Goal: Information Seeking & Learning: Learn about a topic

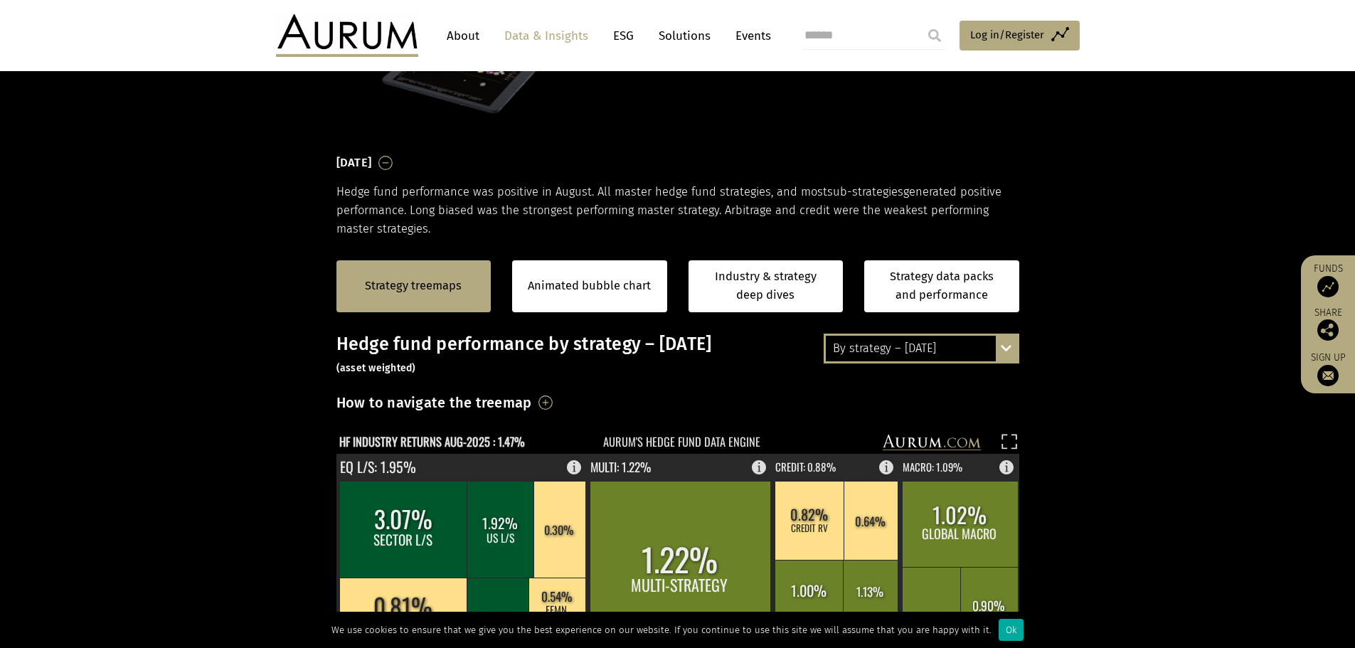
scroll to position [356, 0]
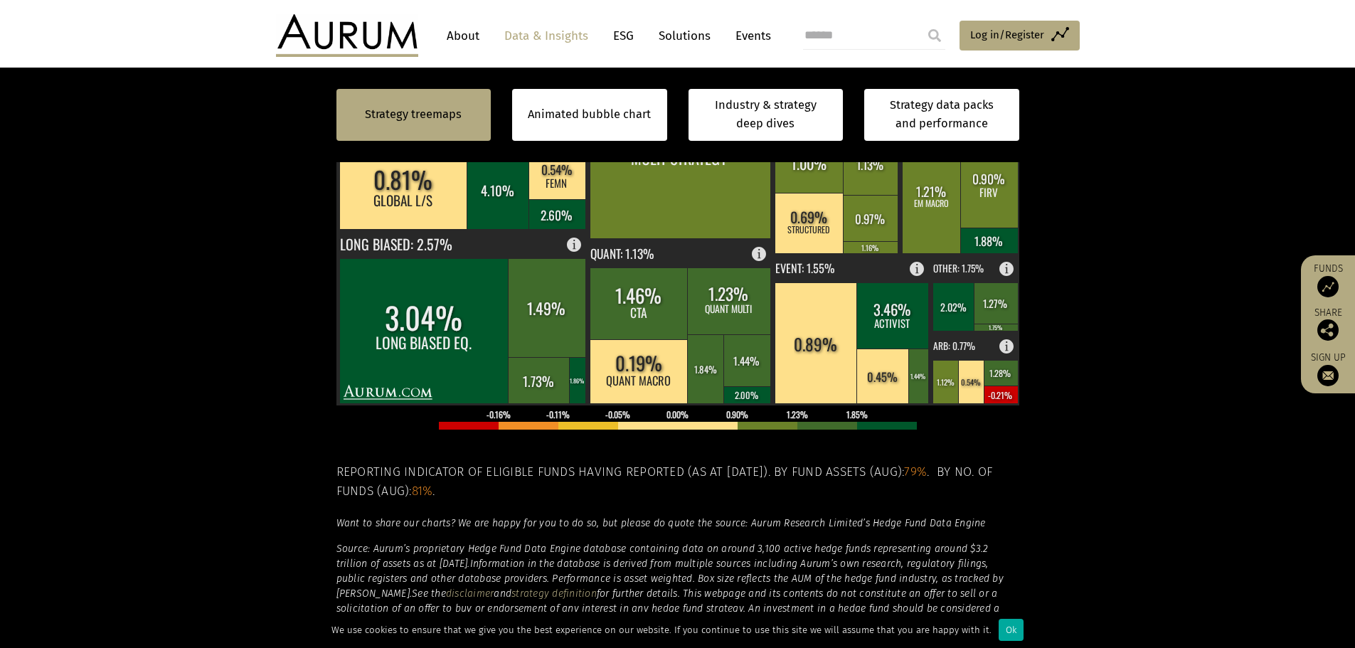
scroll to position [427, 0]
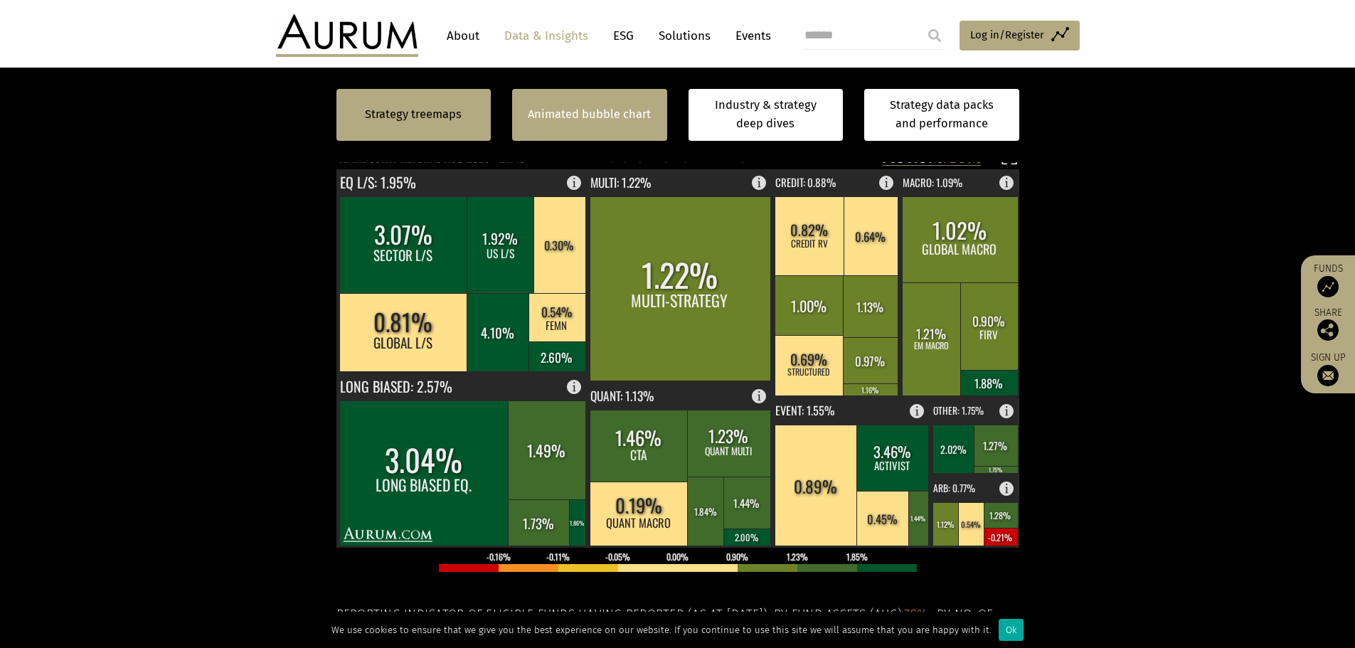
click at [589, 108] on link "Animated bubble chart" at bounding box center [589, 114] width 123 height 18
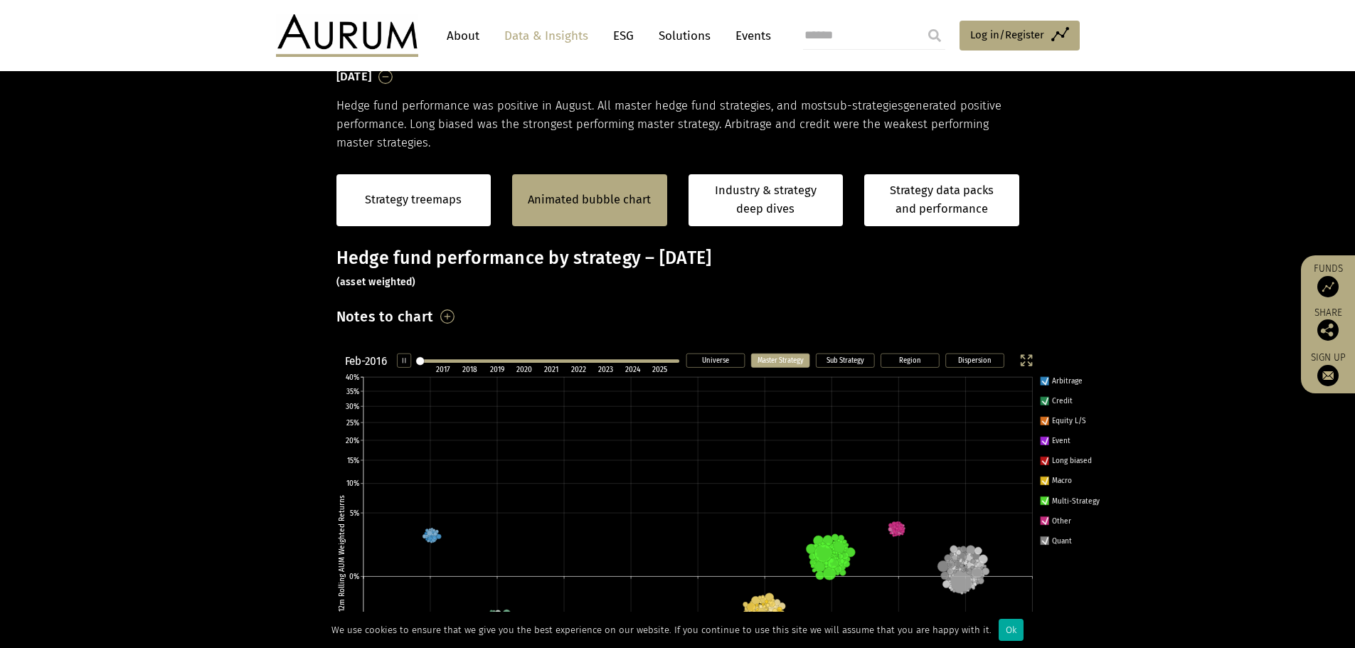
scroll to position [215, 0]
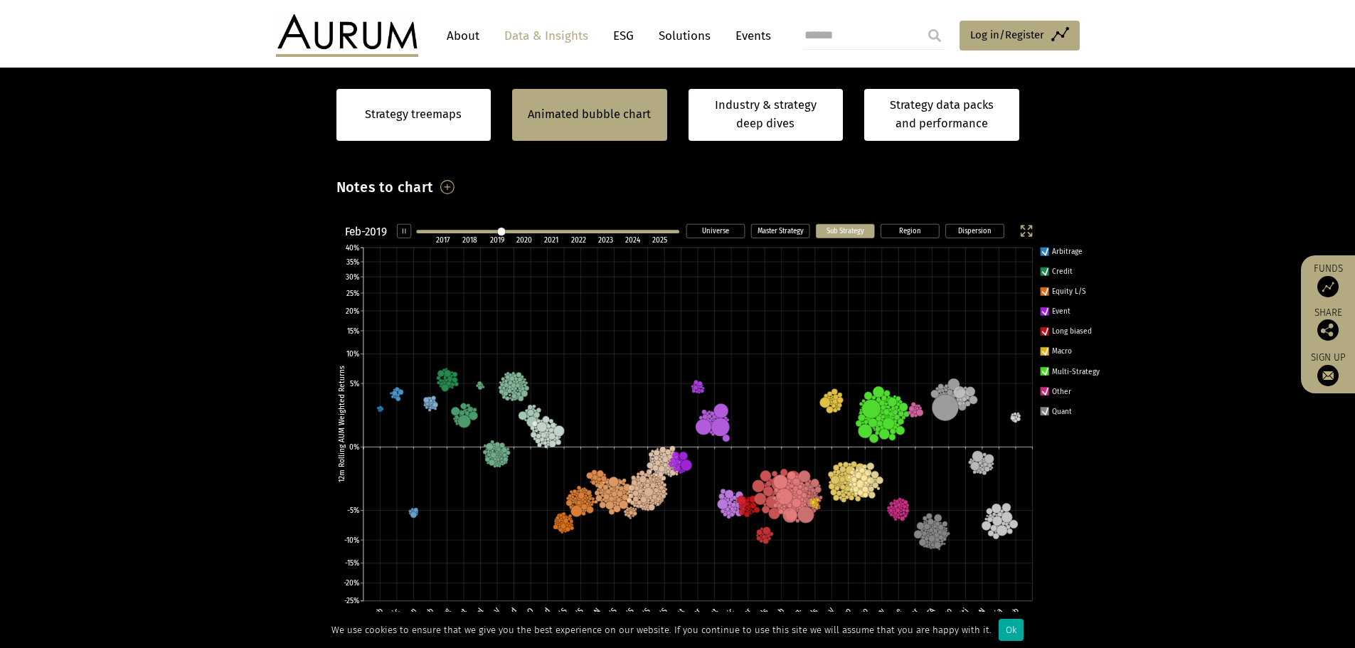
scroll to position [358, 0]
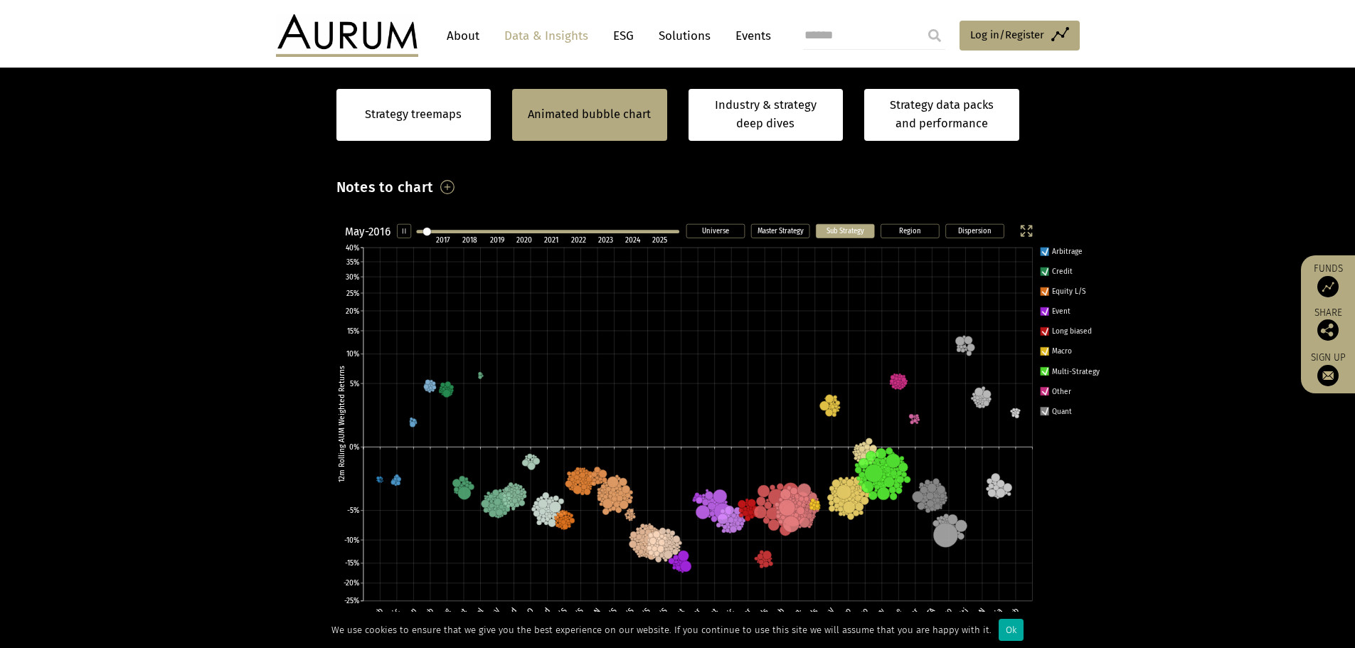
scroll to position [358, 0]
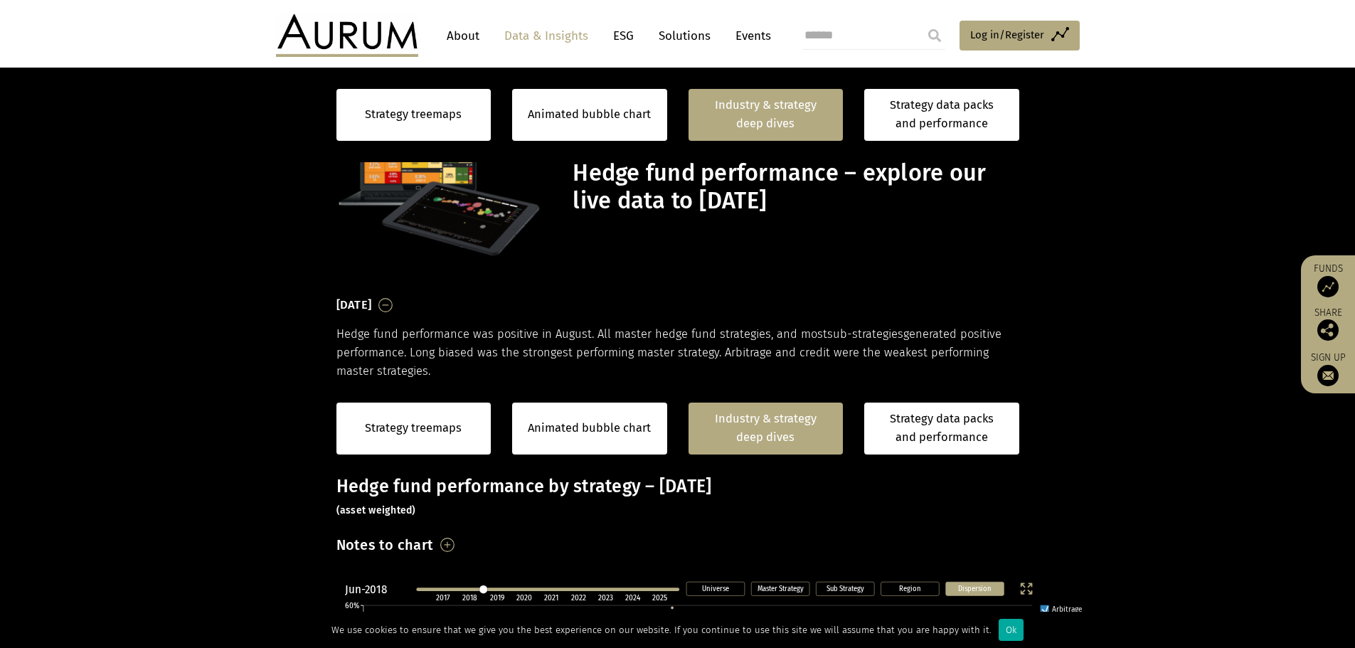
scroll to position [1104, 0]
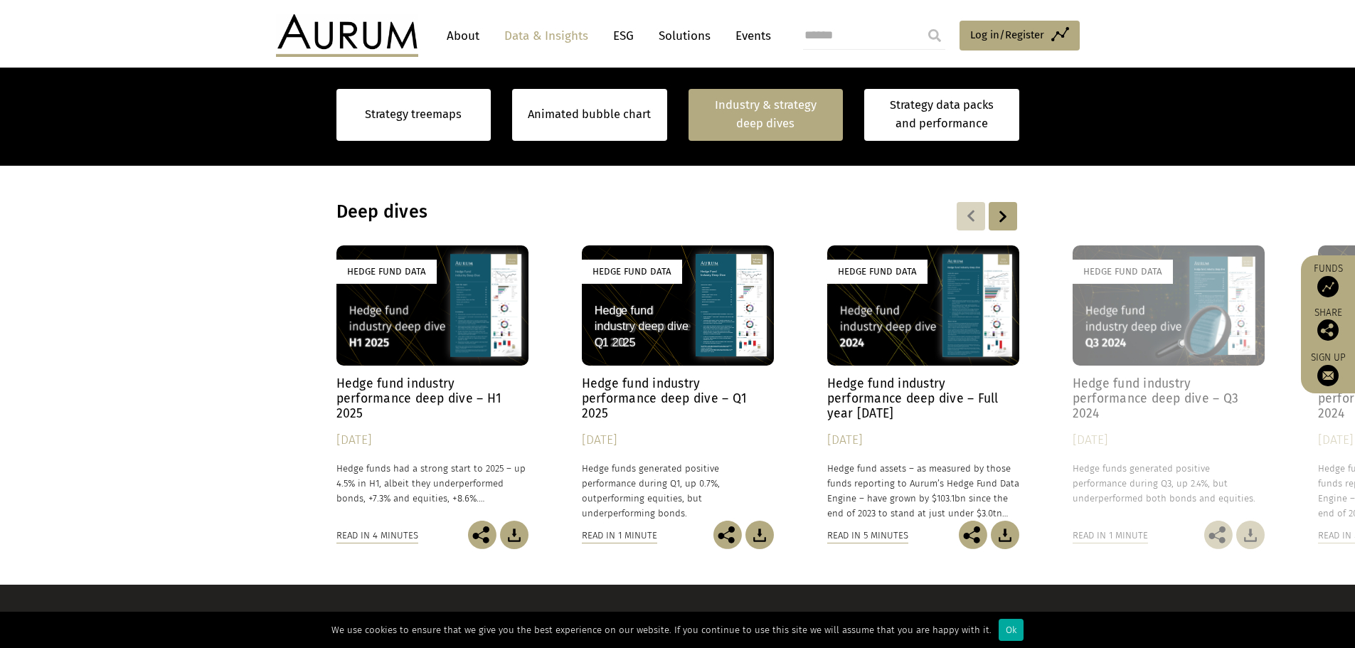
click at [453, 328] on div "Hedge Fund Data" at bounding box center [432, 305] width 192 height 120
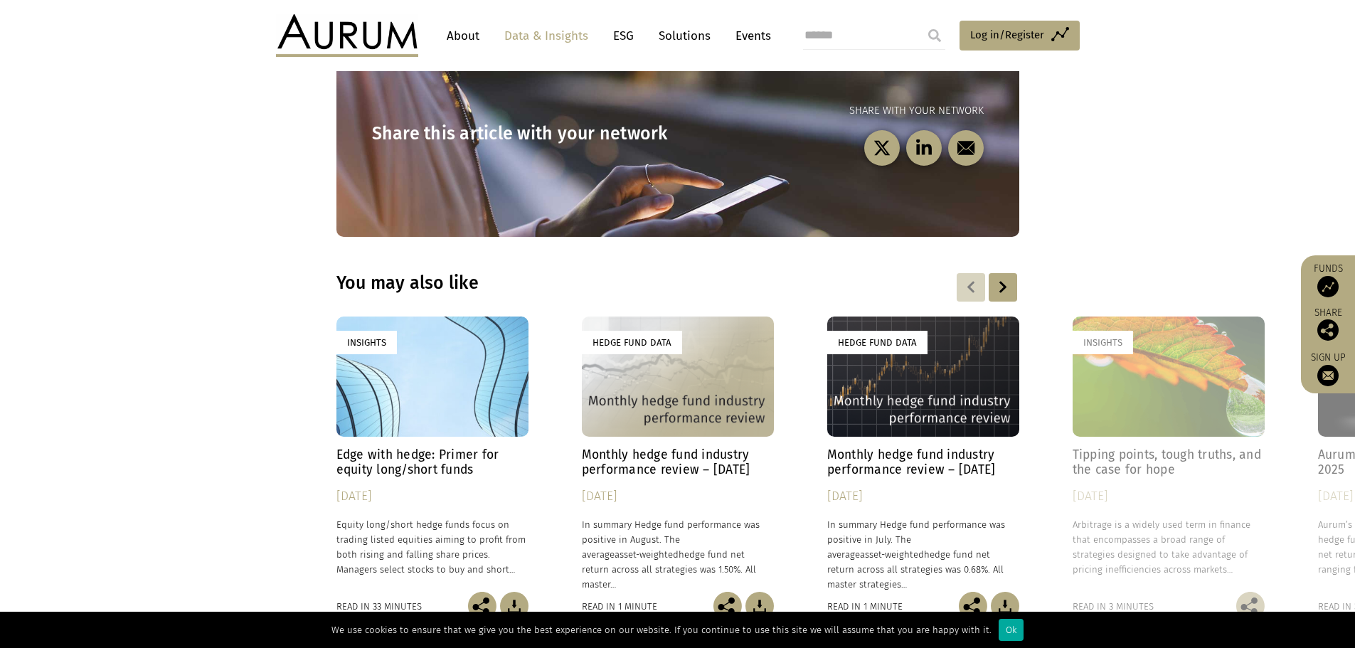
scroll to position [4220, 0]
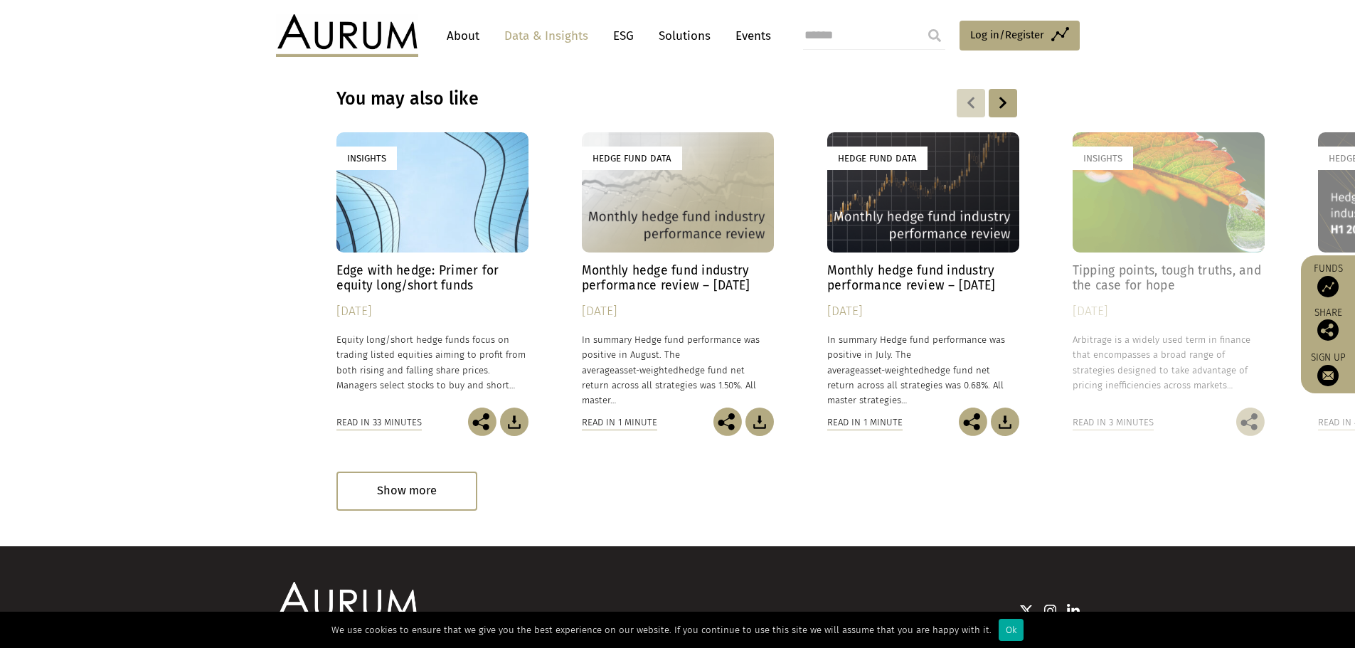
scroll to position [4319, 0]
